Goal: Information Seeking & Learning: Learn about a topic

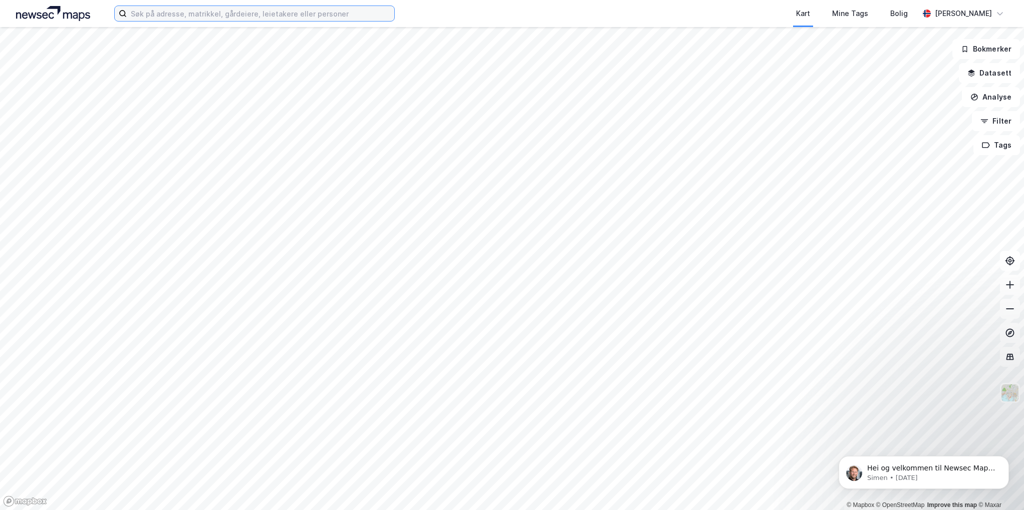
click at [174, 11] on input at bounding box center [260, 13] width 267 height 15
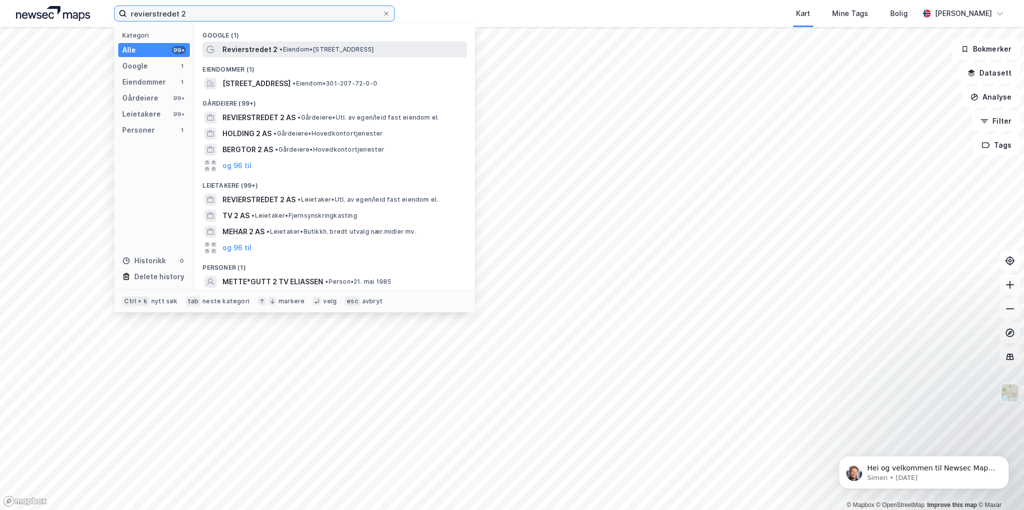
type input "revierstredet 2"
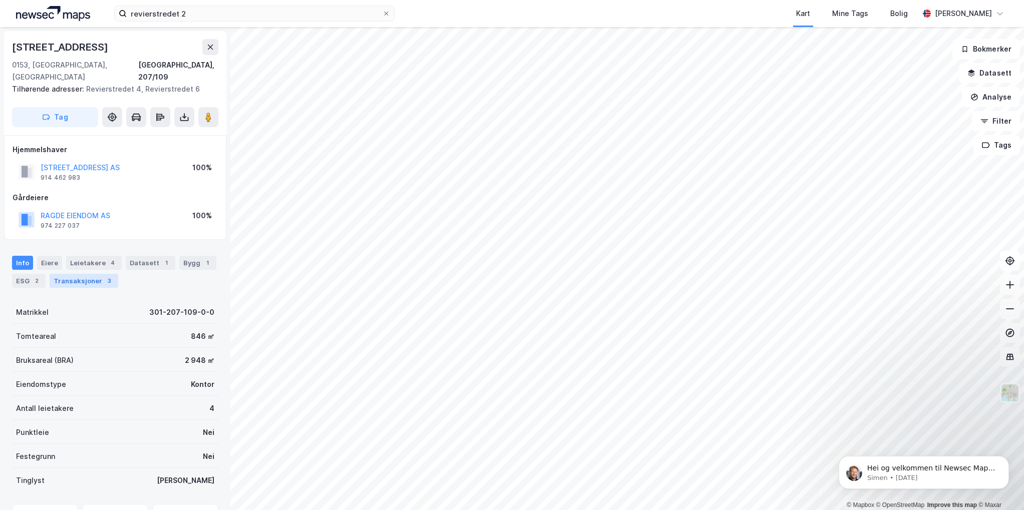
click at [83, 274] on div "Transaksjoner 3" at bounding box center [84, 281] width 69 height 14
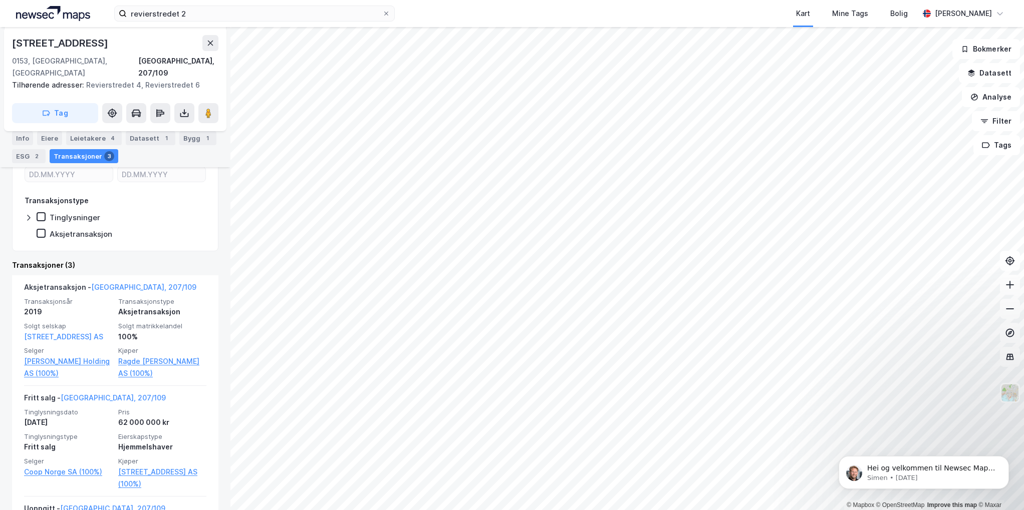
scroll to position [250, 0]
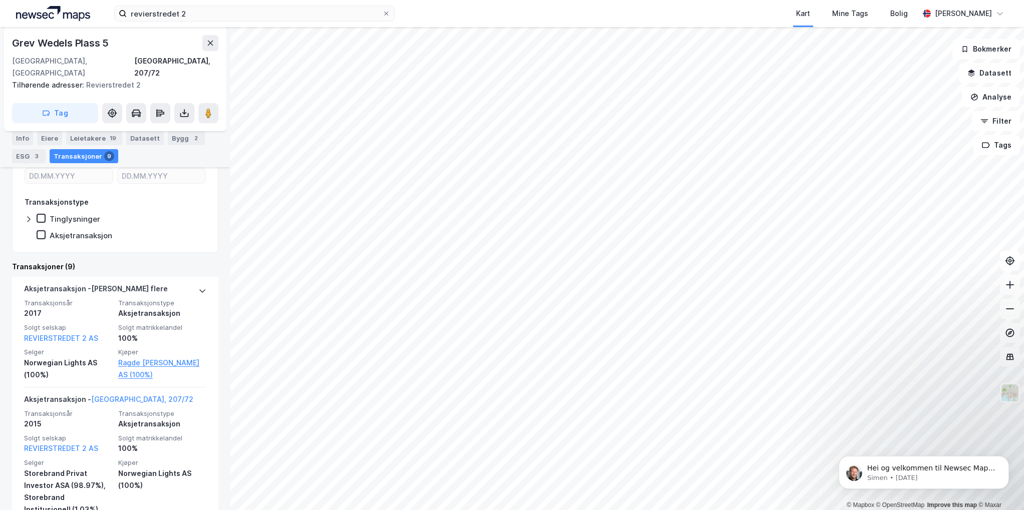
scroll to position [200, 0]
